Goal: Task Accomplishment & Management: Manage account settings

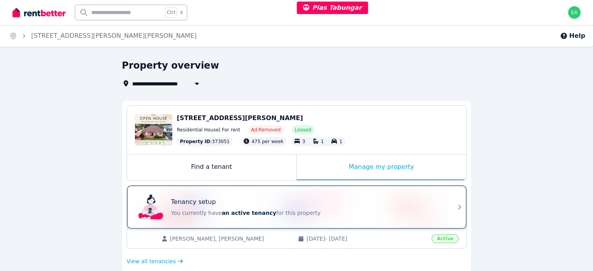
scroll to position [78, 0]
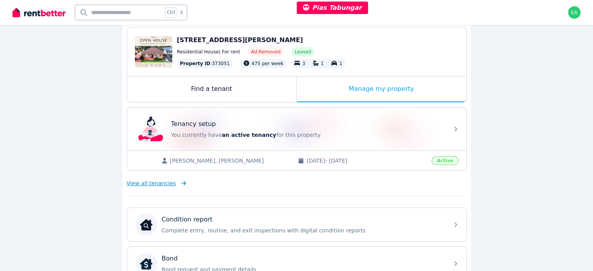
click at [164, 184] on span "View all tenancies" at bounding box center [151, 183] width 49 height 8
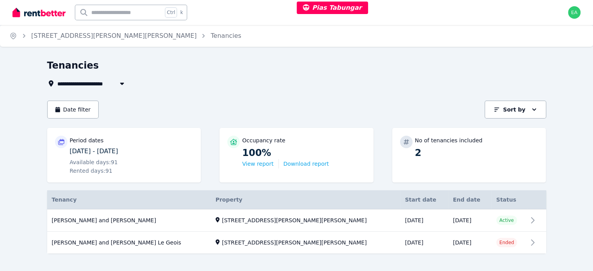
scroll to position [10, 0]
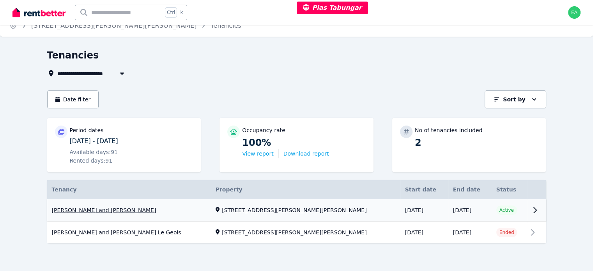
click at [546, 210] on link "View property details" at bounding box center [296, 210] width 499 height 22
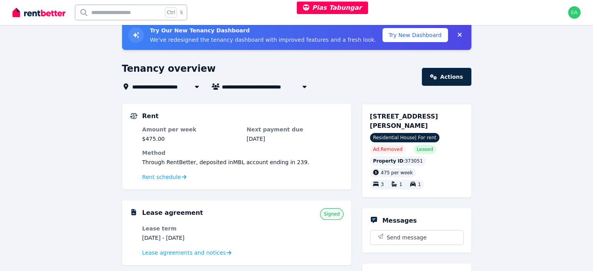
scroll to position [78, 0]
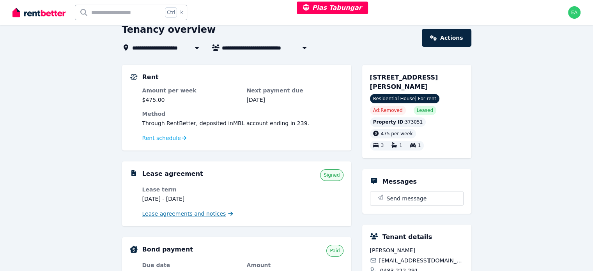
click at [156, 214] on span "Lease agreements and notices" at bounding box center [184, 214] width 84 height 8
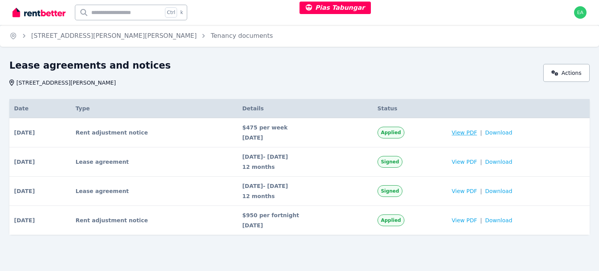
click at [474, 135] on span "View PDF" at bounding box center [464, 133] width 25 height 8
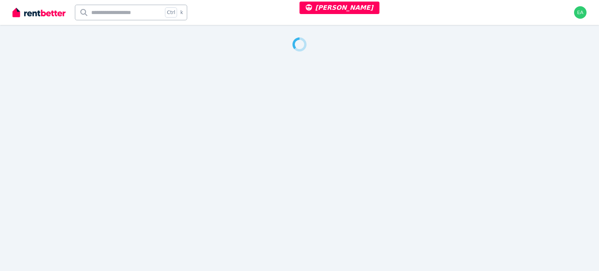
select select "***"
select select "**********"
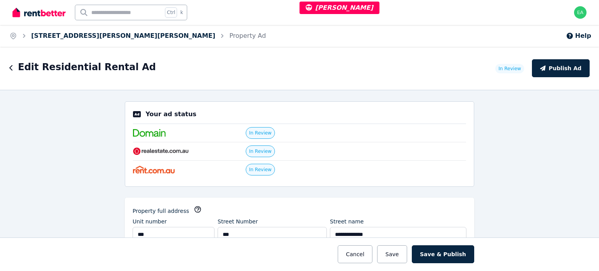
click at [83, 35] on link "406/868 Blackburn Road, Clayton" at bounding box center [123, 35] width 184 height 7
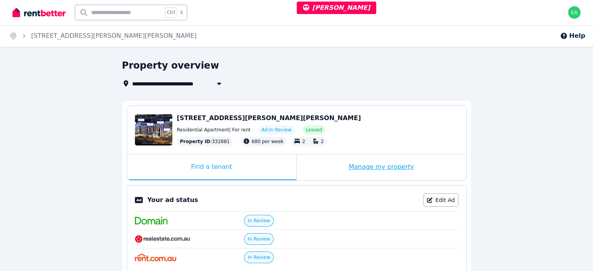
click at [328, 168] on div "Manage my property" at bounding box center [382, 167] width 170 height 26
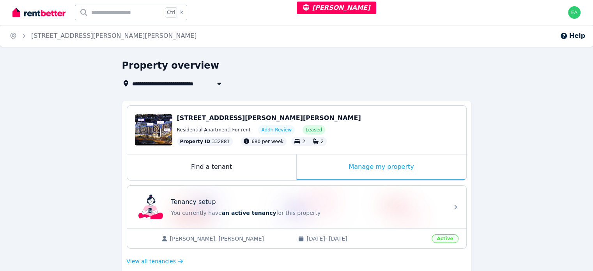
scroll to position [234, 0]
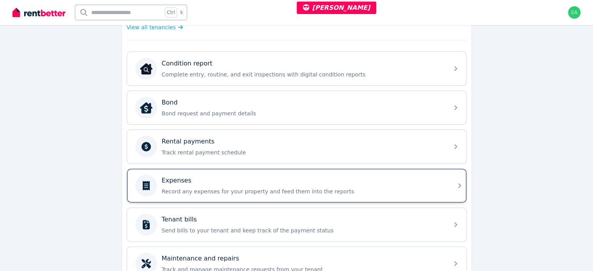
click at [399, 188] on p "Record any expenses for your property and feed them into the reports" at bounding box center [303, 192] width 282 height 8
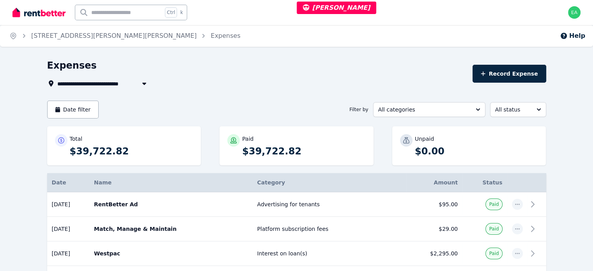
select select "***"
select select "**********"
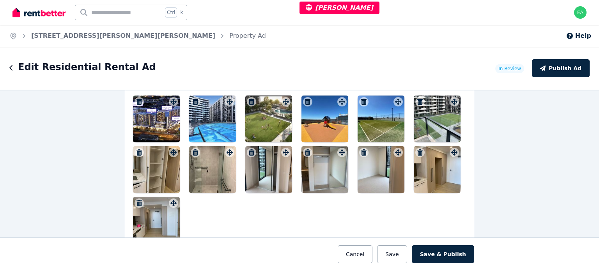
scroll to position [1014, 0]
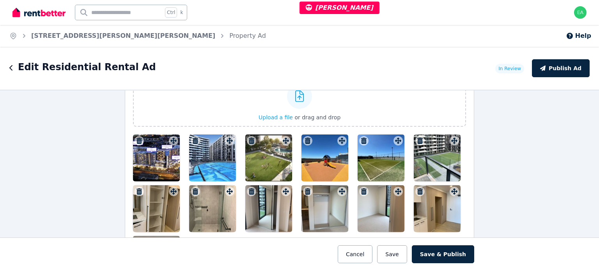
click at [160, 162] on div at bounding box center [156, 158] width 47 height 47
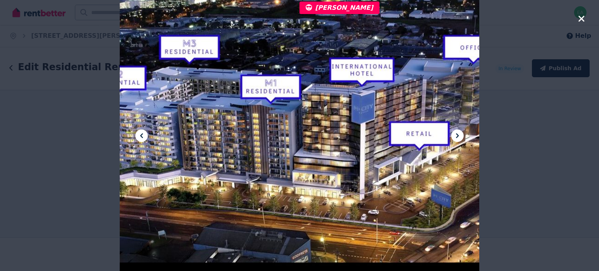
click at [458, 137] on icon at bounding box center [457, 135] width 9 height 9
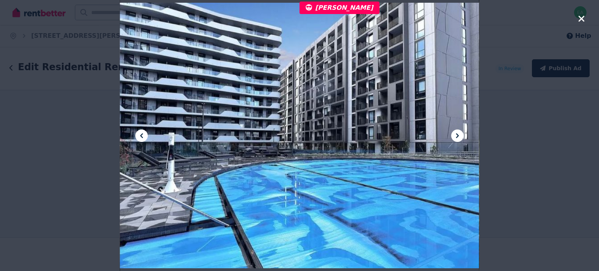
click at [458, 137] on icon at bounding box center [457, 135] width 9 height 9
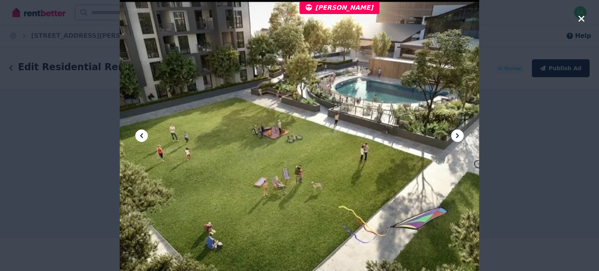
click at [458, 137] on icon at bounding box center [457, 135] width 9 height 9
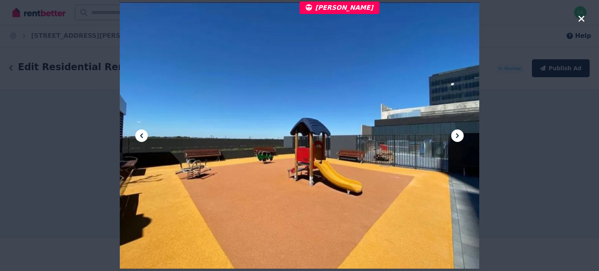
click at [458, 137] on icon at bounding box center [457, 135] width 9 height 9
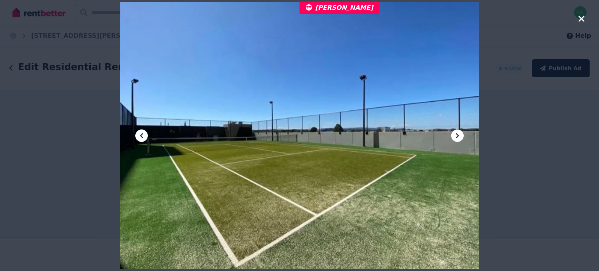
click at [458, 137] on icon at bounding box center [457, 135] width 9 height 9
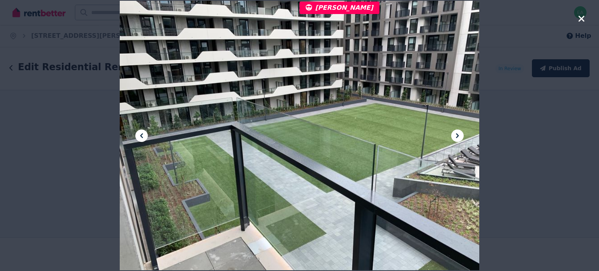
click at [458, 137] on icon at bounding box center [457, 135] width 9 height 9
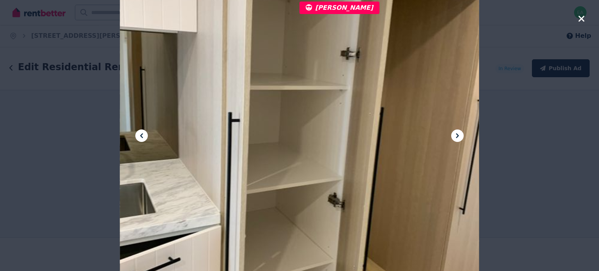
click at [458, 137] on icon at bounding box center [457, 135] width 9 height 9
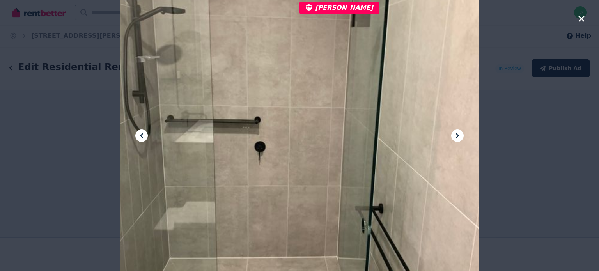
click at [458, 137] on icon at bounding box center [457, 135] width 9 height 9
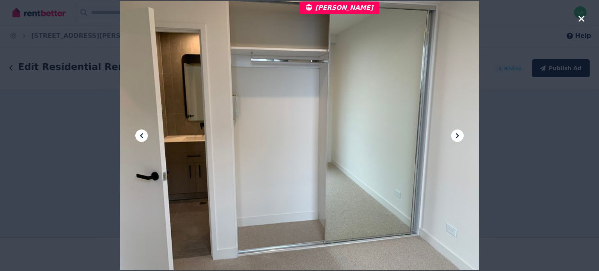
click at [458, 137] on icon at bounding box center [457, 135] width 9 height 9
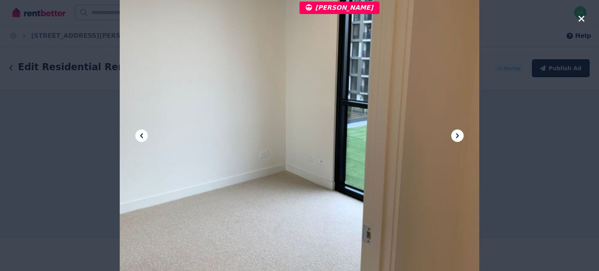
click at [458, 137] on icon at bounding box center [457, 135] width 9 height 9
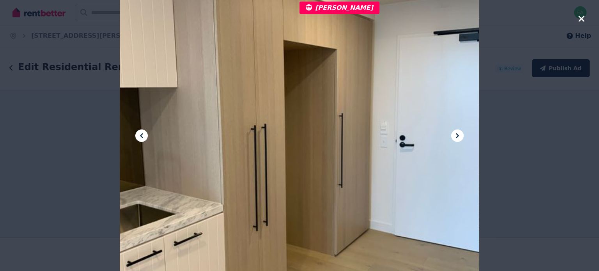
click at [458, 137] on icon at bounding box center [457, 135] width 9 height 9
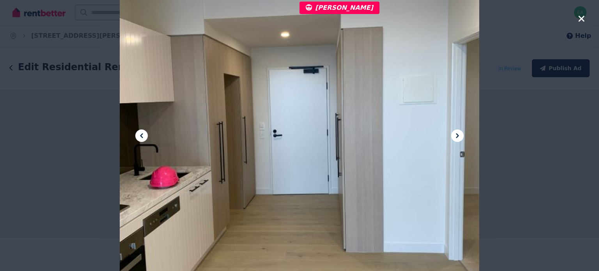
click at [458, 137] on icon at bounding box center [457, 135] width 9 height 9
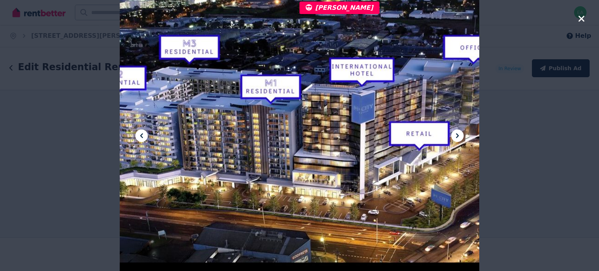
click at [458, 137] on icon at bounding box center [457, 135] width 9 height 9
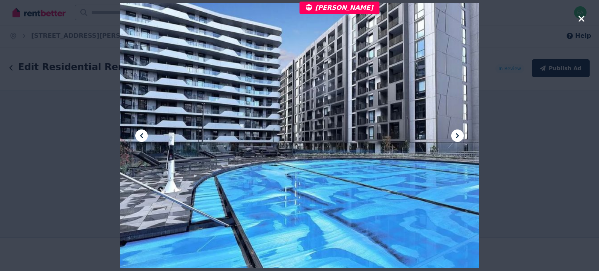
click at [458, 137] on icon at bounding box center [457, 135] width 9 height 9
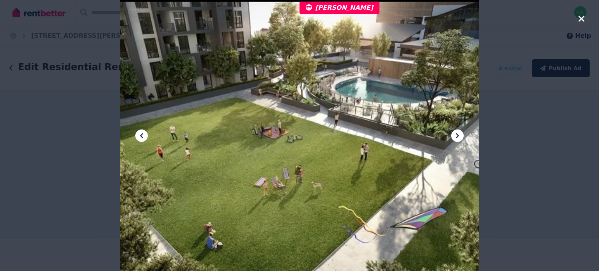
click at [458, 137] on icon at bounding box center [457, 135] width 9 height 9
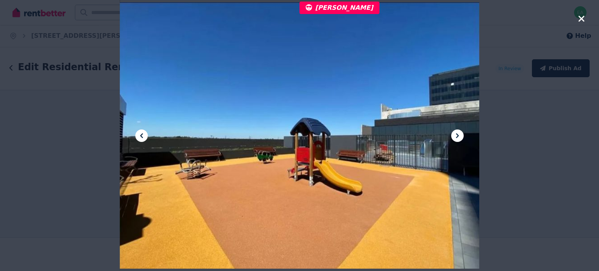
click at [458, 137] on icon at bounding box center [457, 135] width 9 height 9
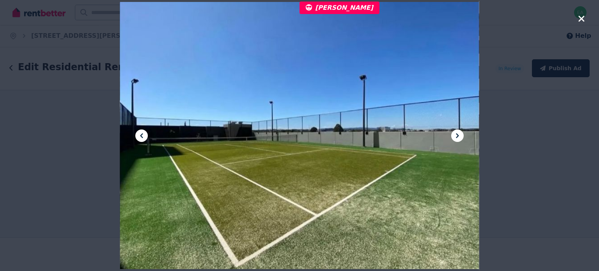
click at [578, 21] on icon "button" at bounding box center [581, 18] width 7 height 9
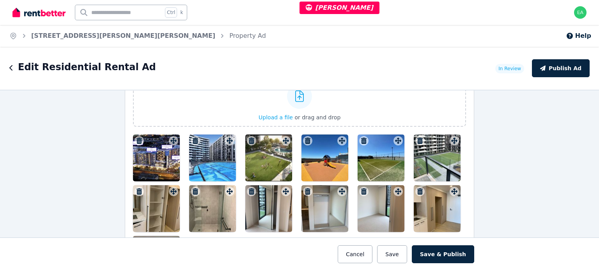
scroll to position [1170, 0]
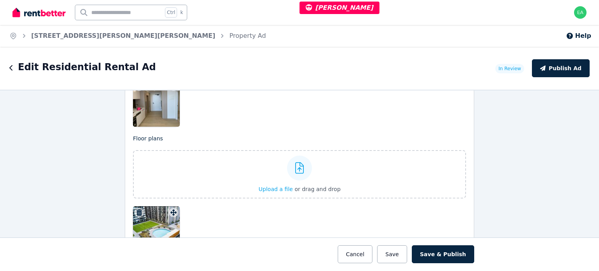
click at [159, 224] on div at bounding box center [156, 229] width 47 height 47
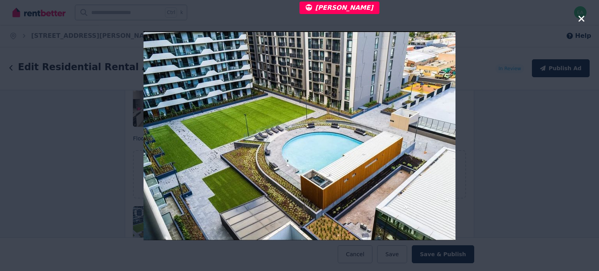
click at [579, 19] on icon "button" at bounding box center [581, 18] width 7 height 9
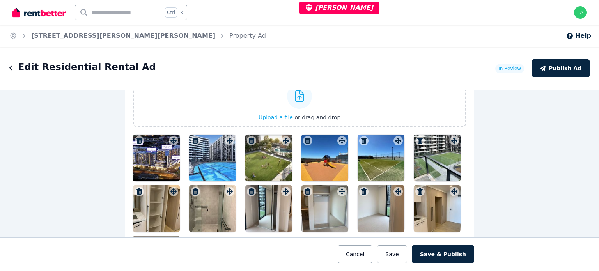
scroll to position [975, 0]
